Goal: Task Accomplishment & Management: Manage account settings

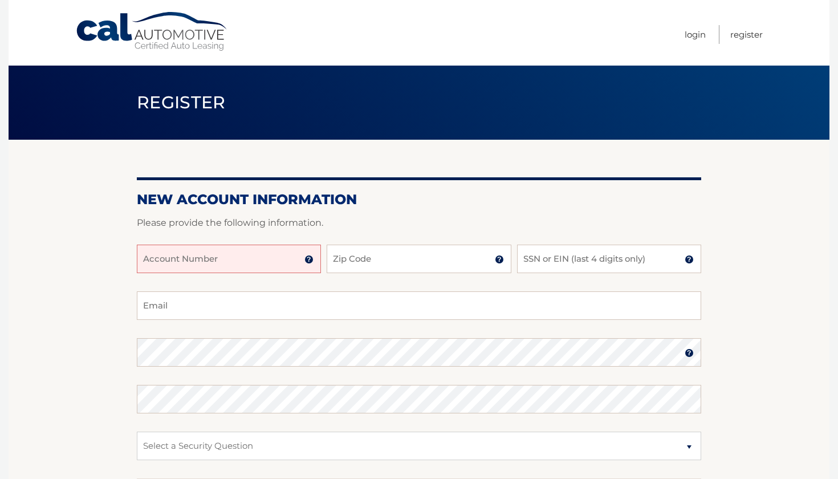
click at [228, 251] on input "Account Number" at bounding box center [229, 258] width 184 height 28
type input "5"
type input "44456005922"
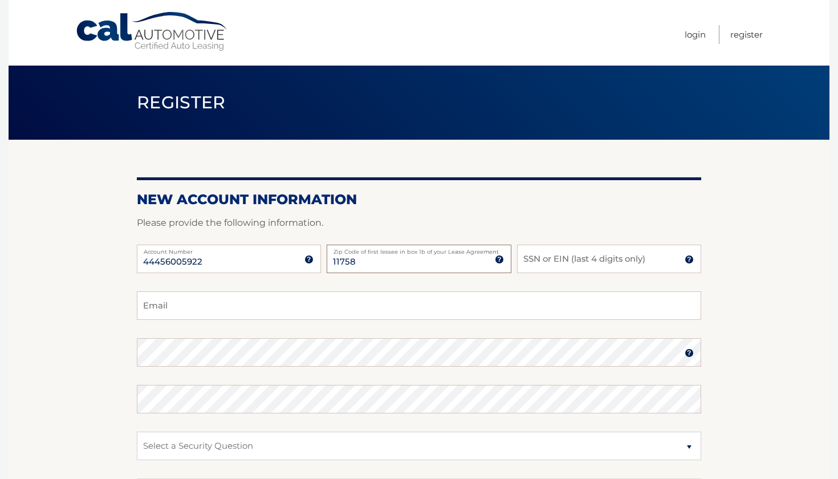
type input "11758"
click at [622, 267] on input "SSN or EIN (last 4 digits only)" at bounding box center [609, 258] width 184 height 28
type input "6251"
type input "tatianaronquillo7@gmail.com"
select select "3"
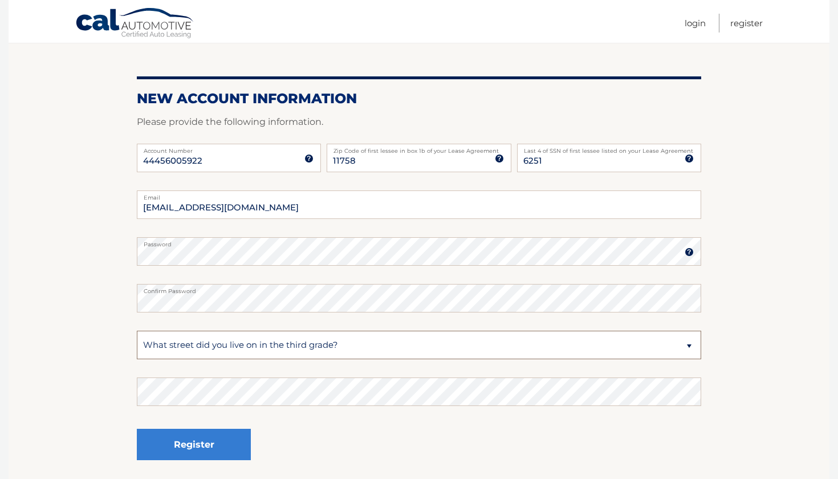
scroll to position [123, 0]
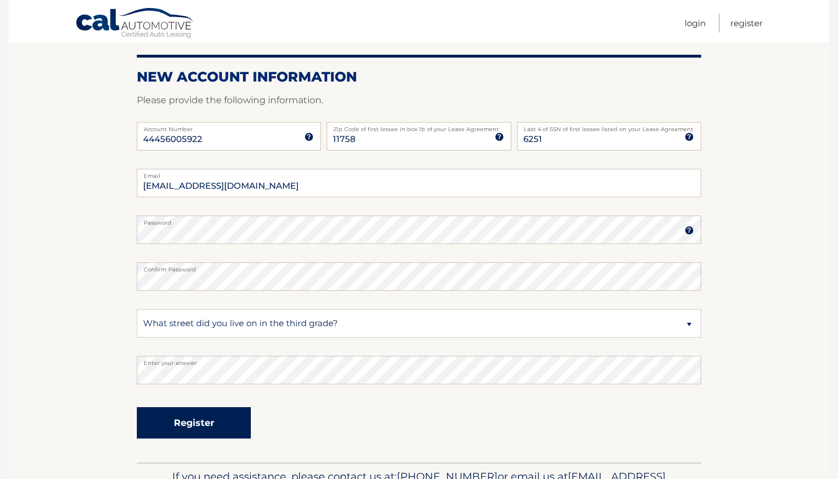
click at [239, 422] on button "Register" at bounding box center [194, 422] width 114 height 31
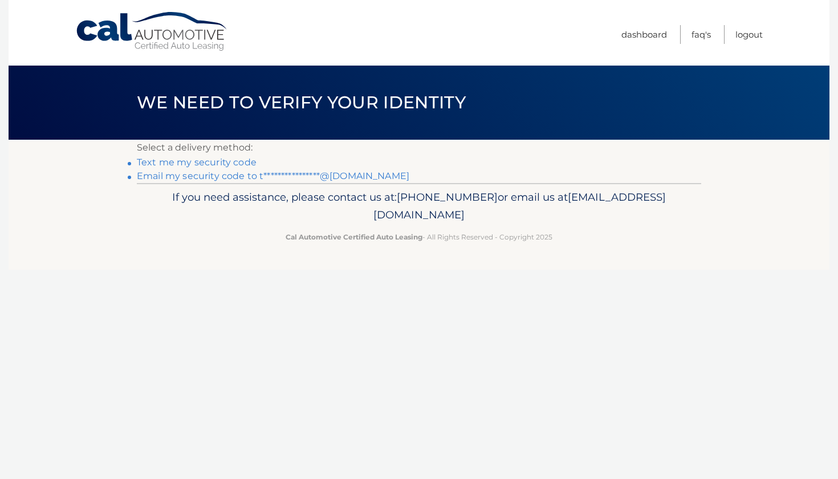
click at [221, 161] on link "Text me my security code" at bounding box center [197, 162] width 120 height 11
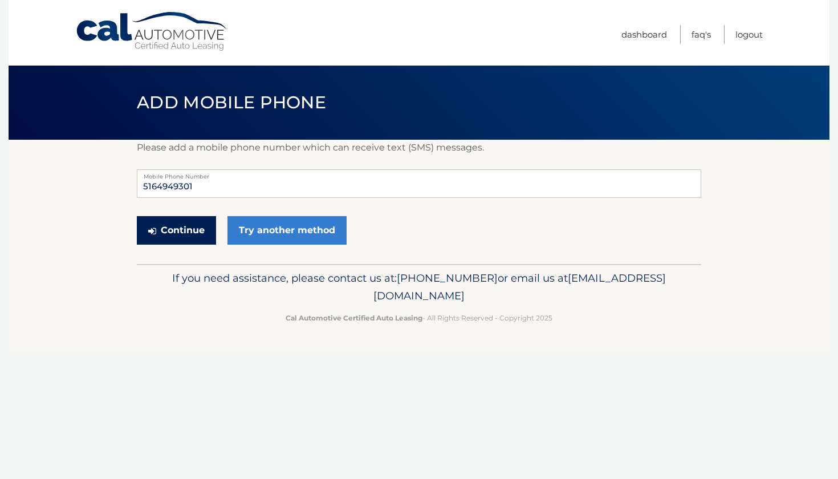
click at [195, 228] on button "Continue" at bounding box center [176, 230] width 79 height 28
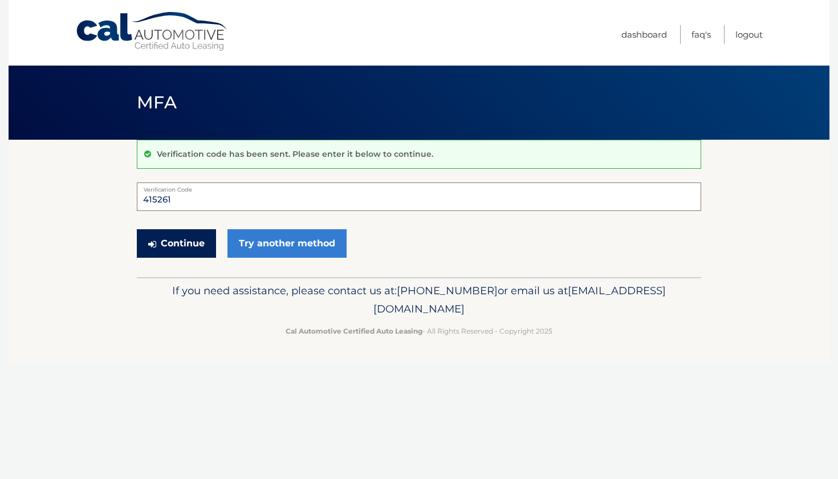
type input "415261"
click at [167, 248] on button "Continue" at bounding box center [176, 243] width 79 height 28
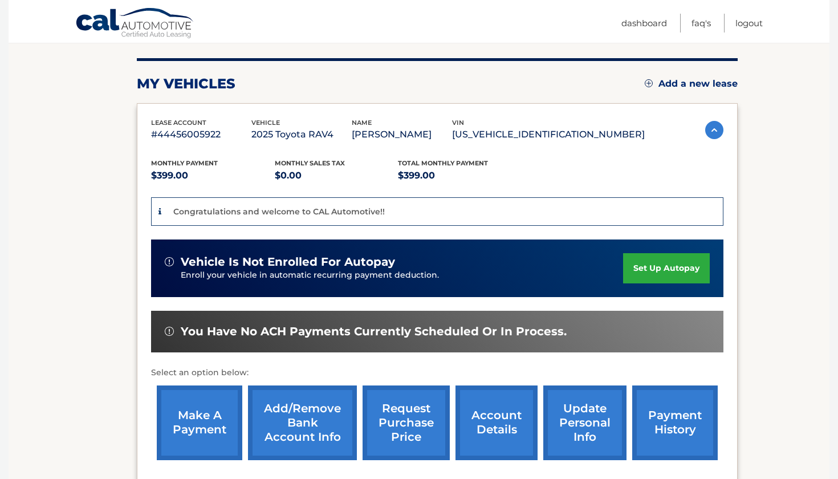
scroll to position [133, 0]
click at [631, 274] on link "set up autopay" at bounding box center [666, 268] width 87 height 30
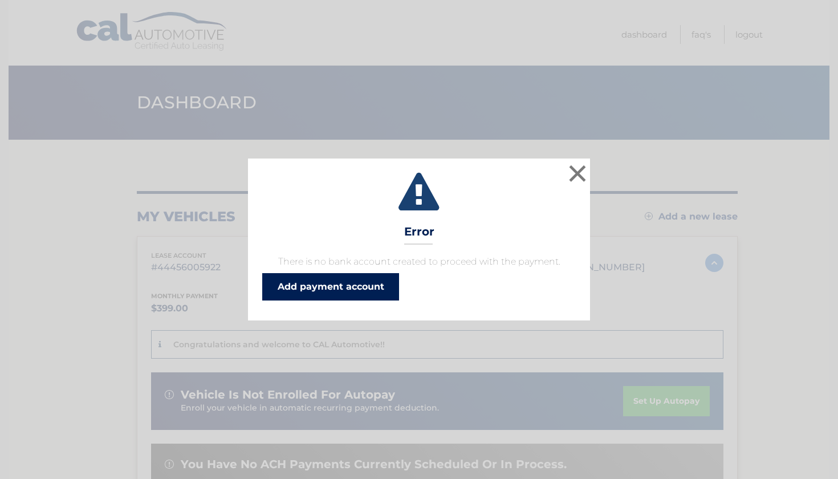
click at [356, 296] on link "Add payment account" at bounding box center [330, 286] width 137 height 27
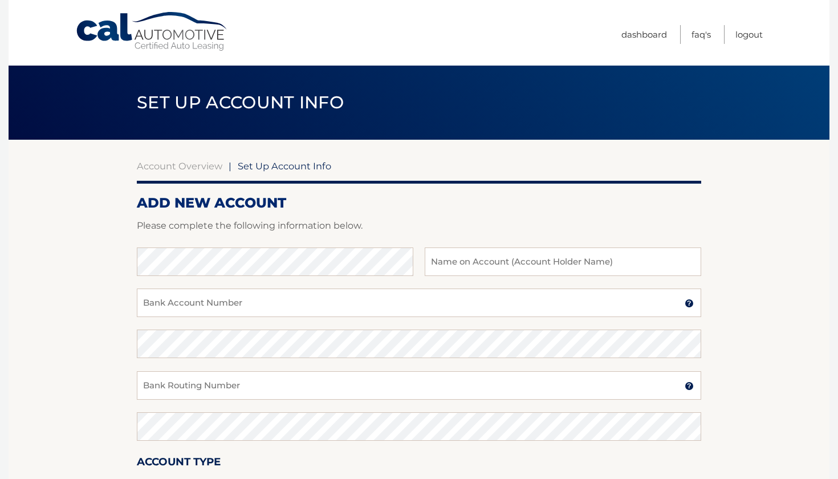
scroll to position [52, 0]
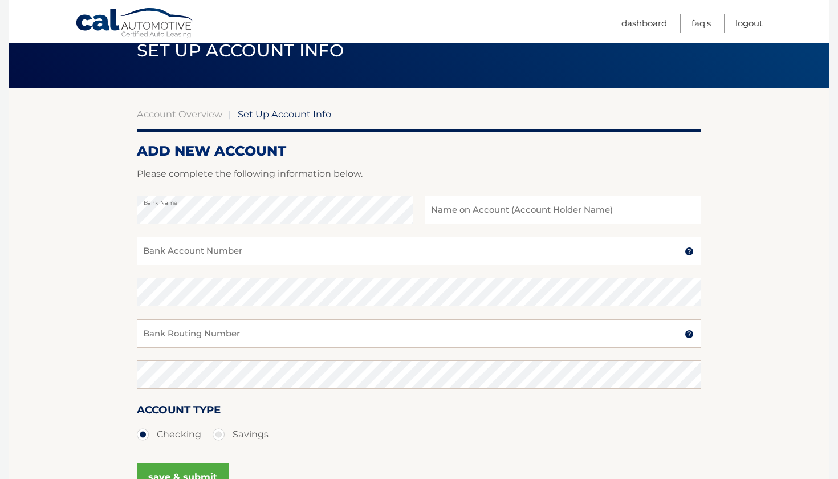
click at [517, 207] on input "text" at bounding box center [563, 209] width 276 height 28
type input "[PERSON_NAME]"
click at [261, 255] on input "Bank Account Number" at bounding box center [419, 250] width 564 height 28
type input "676006387"
click at [245, 341] on input "Bank Routing Number" at bounding box center [419, 333] width 564 height 28
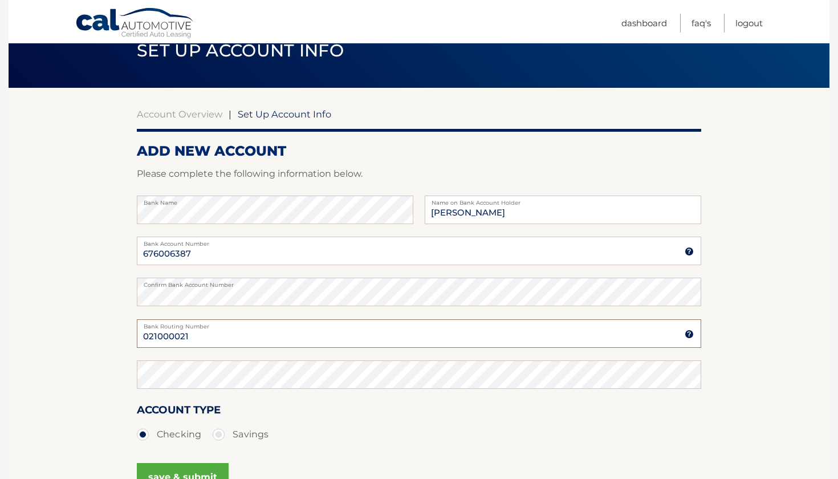
type input "021000021"
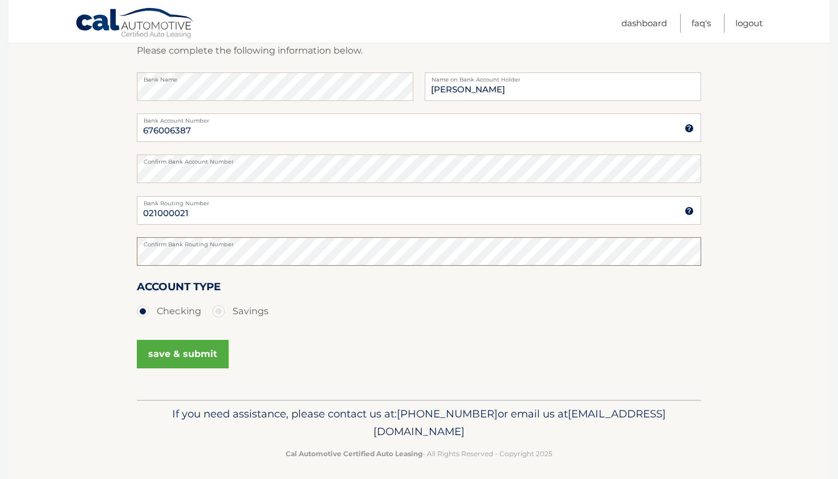
scroll to position [176, 0]
click at [154, 362] on button "save & submit" at bounding box center [183, 352] width 92 height 28
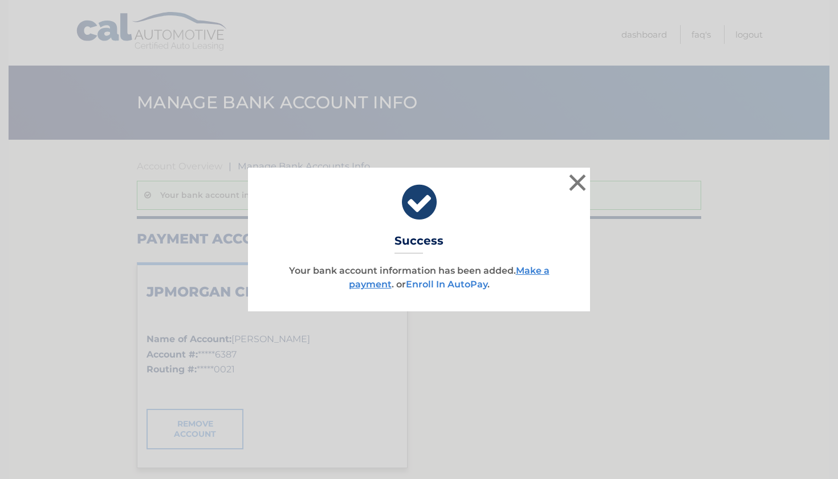
click at [470, 281] on link "Enroll In AutoPay" at bounding box center [446, 284] width 81 height 11
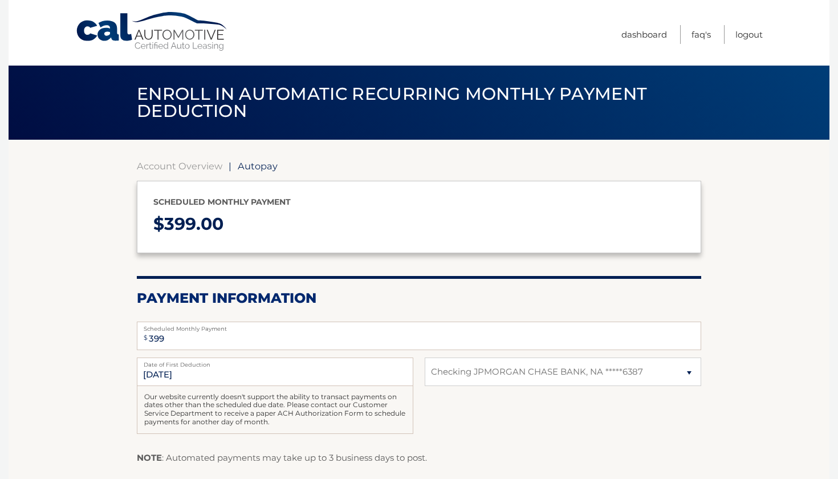
select select "YTM5YzljZmMtYTRlOS00M2FhLWFmZDItZWZlNGExZDY4N2Yx"
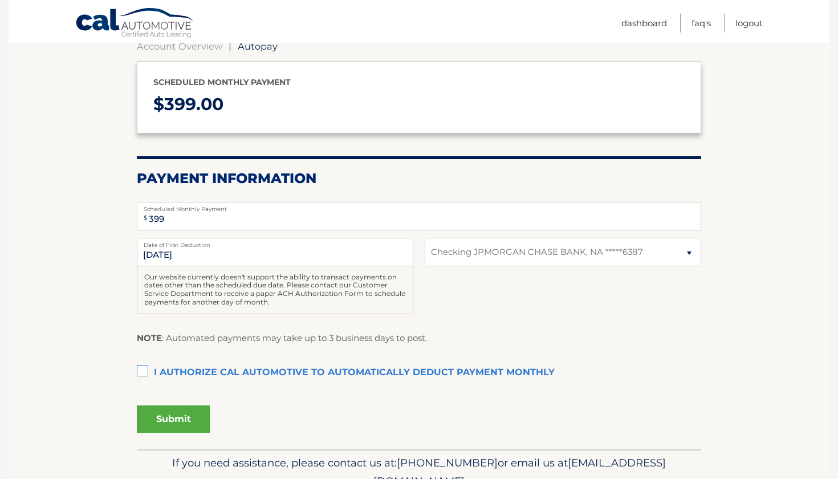
scroll to position [125, 0]
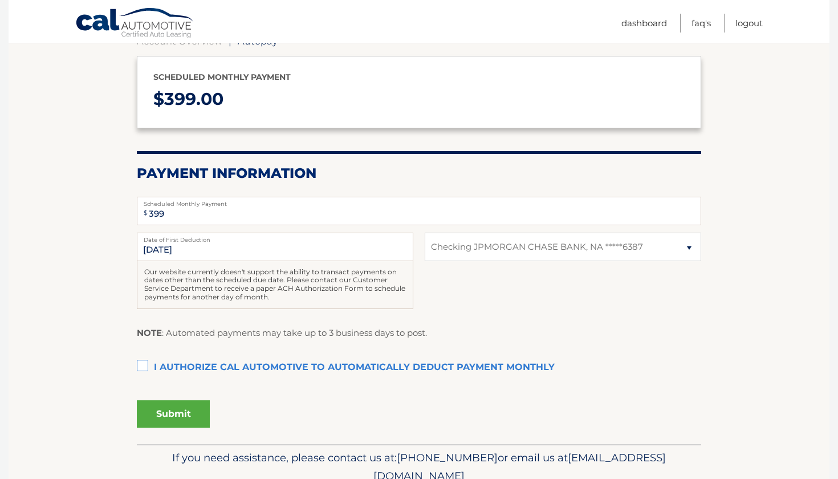
click at [147, 356] on label "I authorize cal automotive to automatically deduct payment monthly This checkbo…" at bounding box center [419, 367] width 564 height 23
click at [0, 0] on input "I authorize cal automotive to automatically deduct payment monthly This checkbo…" at bounding box center [0, 0] width 0 height 0
click at [174, 413] on button "Submit" at bounding box center [173, 413] width 73 height 27
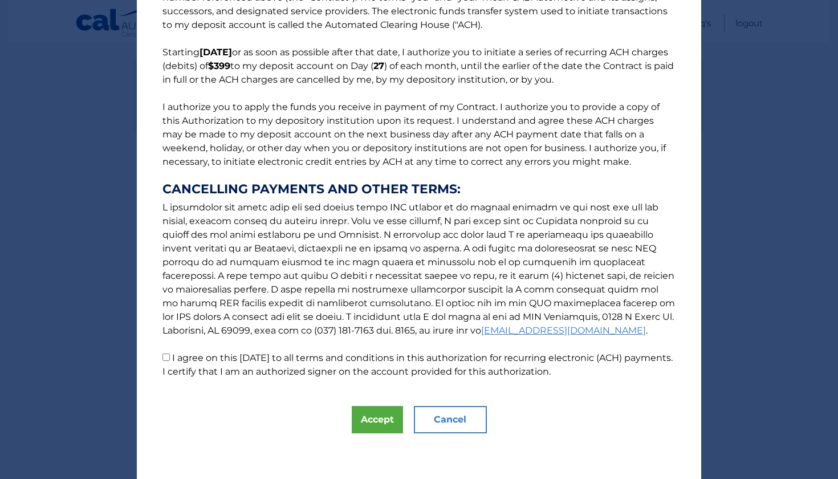
scroll to position [60, 0]
click at [169, 355] on p "The words "I" "me" and "my" mean any identified Customer who signs this Authori…" at bounding box center [419, 171] width 536 height 415
click at [169, 357] on p "The words "I" "me" and "my" mean any identified Customer who signs this Authori…" at bounding box center [419, 171] width 536 height 415
click at [364, 421] on button "Accept" at bounding box center [377, 419] width 51 height 27
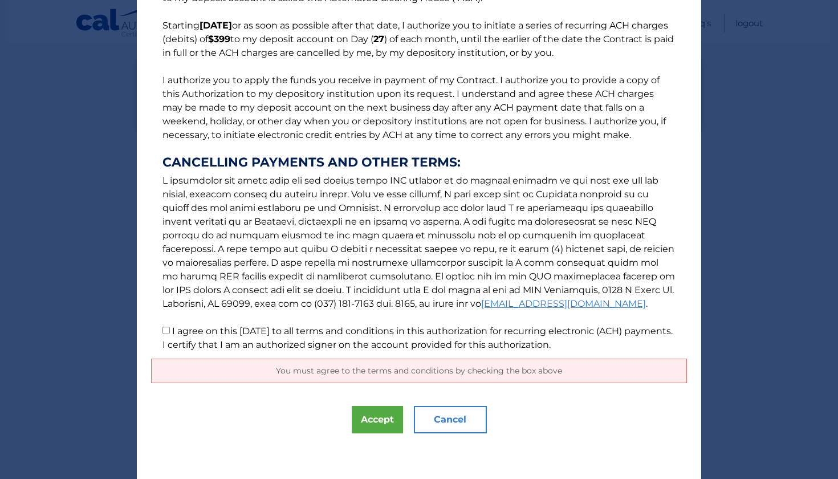
scroll to position [87, 0]
click at [328, 402] on div "The words "I" "me" and "my" mean any identified Customer who signs this Authori…" at bounding box center [419, 195] width 564 height 565
click at [166, 329] on input "I agree on this [DATE] to all terms and conditions in this authorization for re…" at bounding box center [165, 330] width 7 height 7
checkbox input "true"
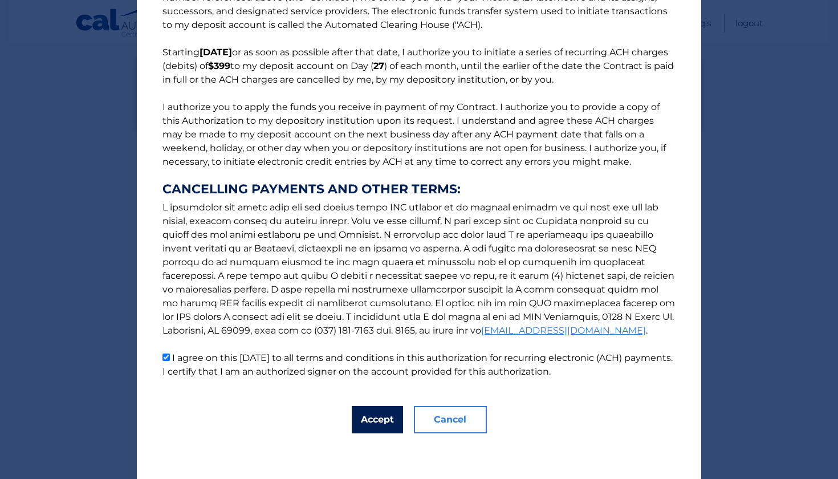
scroll to position [60, 0]
click at [370, 415] on button "Accept" at bounding box center [377, 419] width 51 height 27
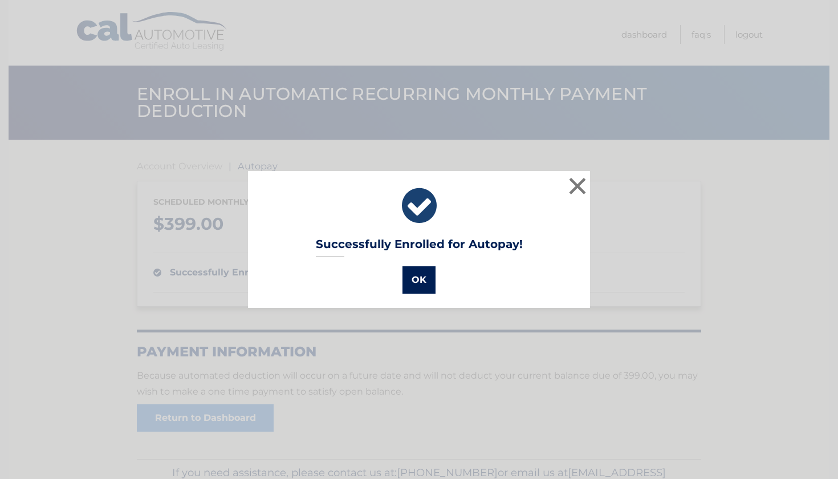
click at [414, 277] on button "OK" at bounding box center [418, 279] width 33 height 27
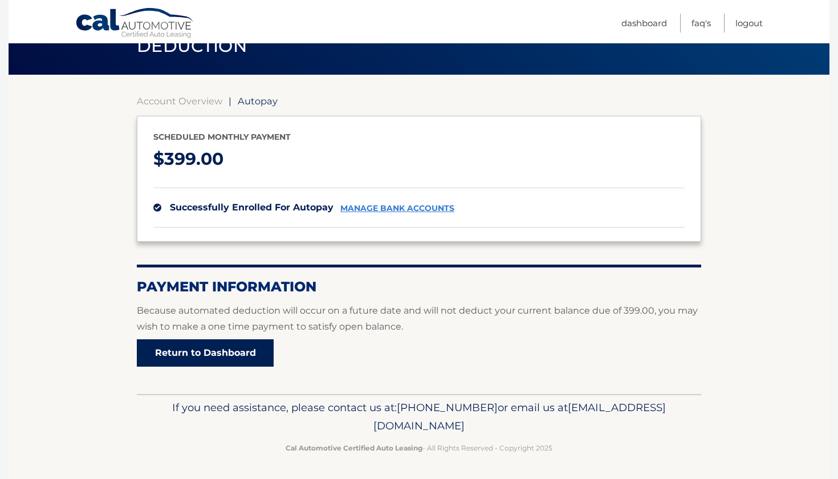
scroll to position [64, 0]
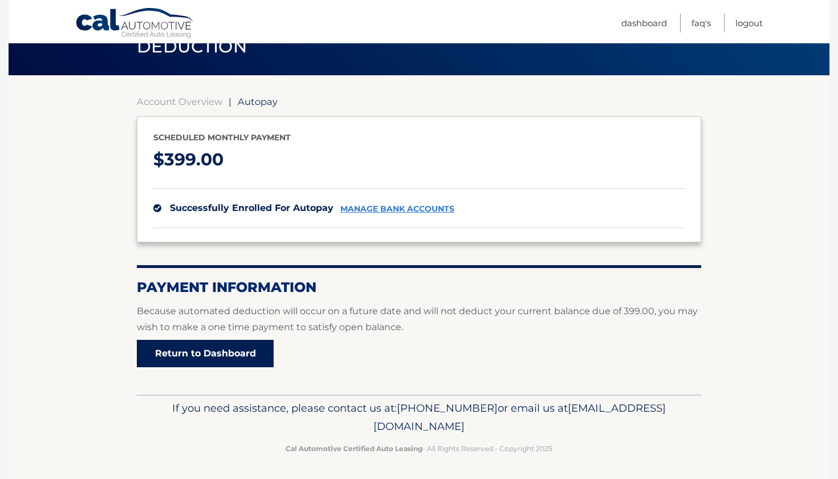
click at [199, 360] on link "Return to Dashboard" at bounding box center [205, 353] width 137 height 27
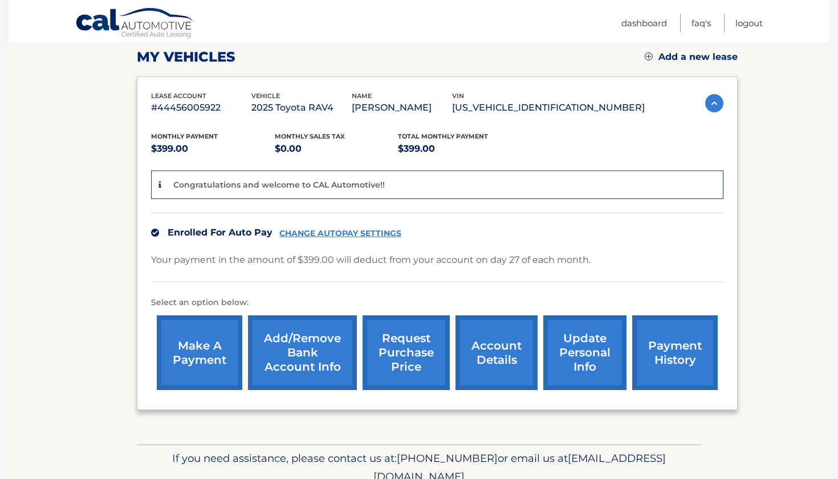
scroll to position [159, 0]
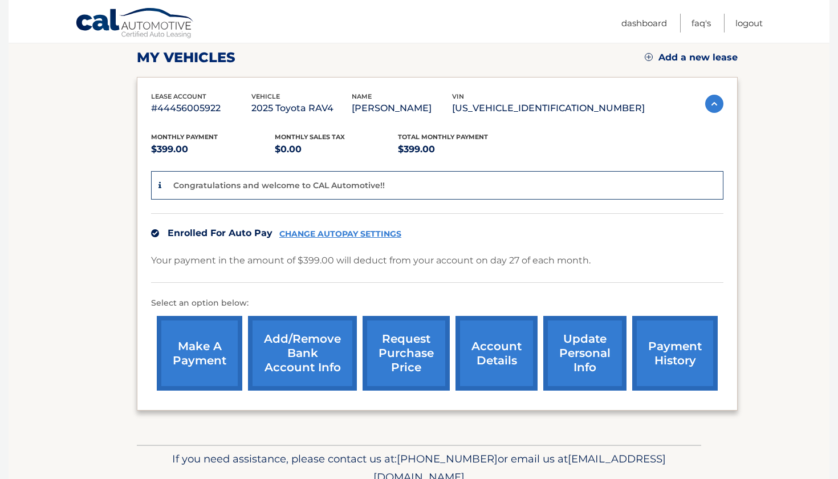
click at [409, 351] on link "request purchase price" at bounding box center [405, 353] width 87 height 75
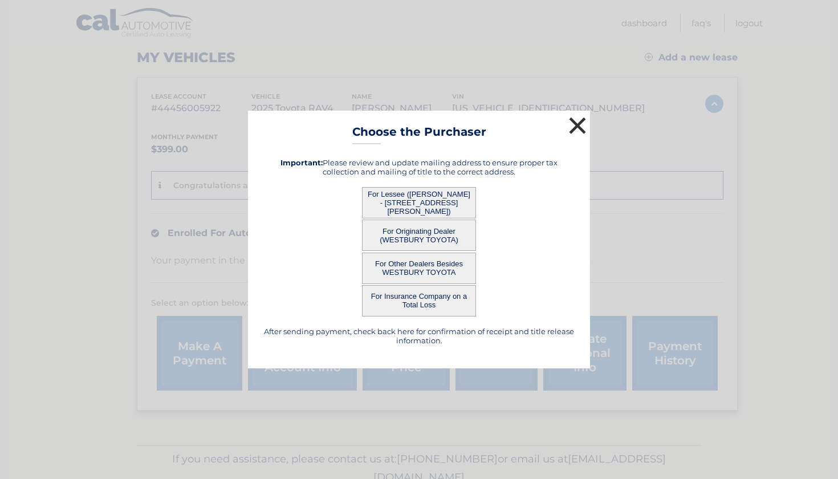
click at [585, 125] on button "×" at bounding box center [577, 125] width 23 height 23
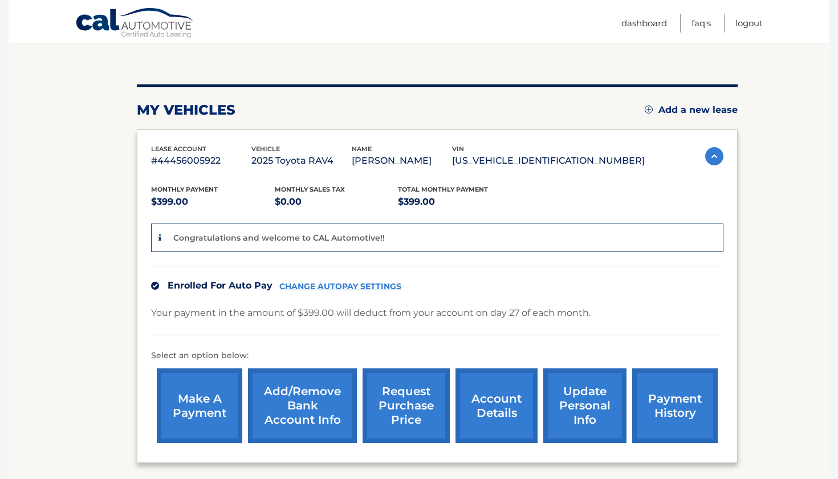
scroll to position [109, 0]
